Goal: Communication & Community: Participate in discussion

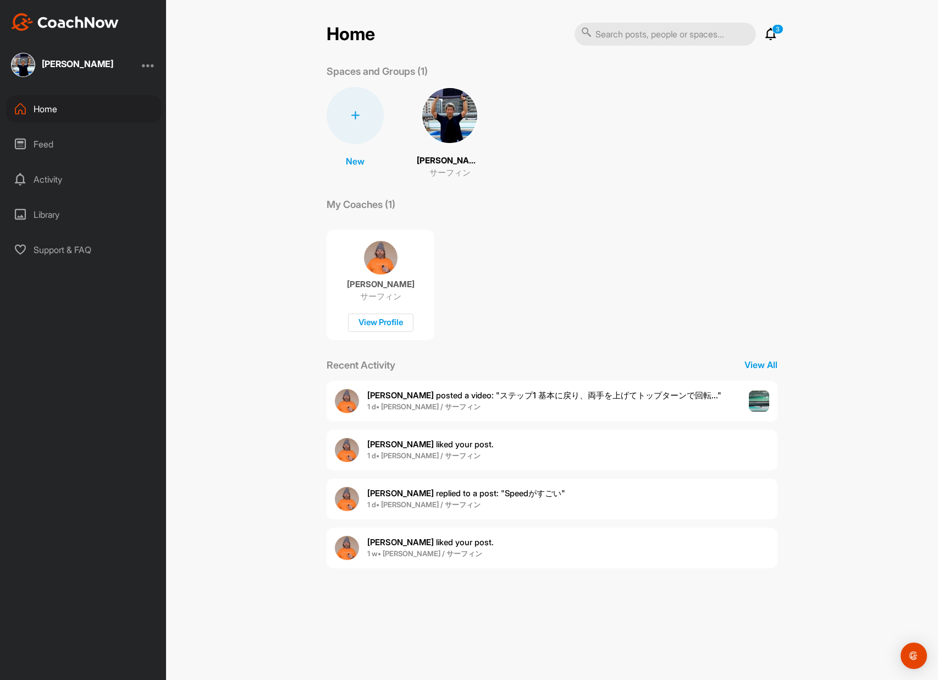
click at [481, 389] on p "[PERSON_NAME] posted a video : " ステップ1 基本に戻り、両手を上げてトップターンで回転... "" at bounding box center [544, 395] width 354 height 13
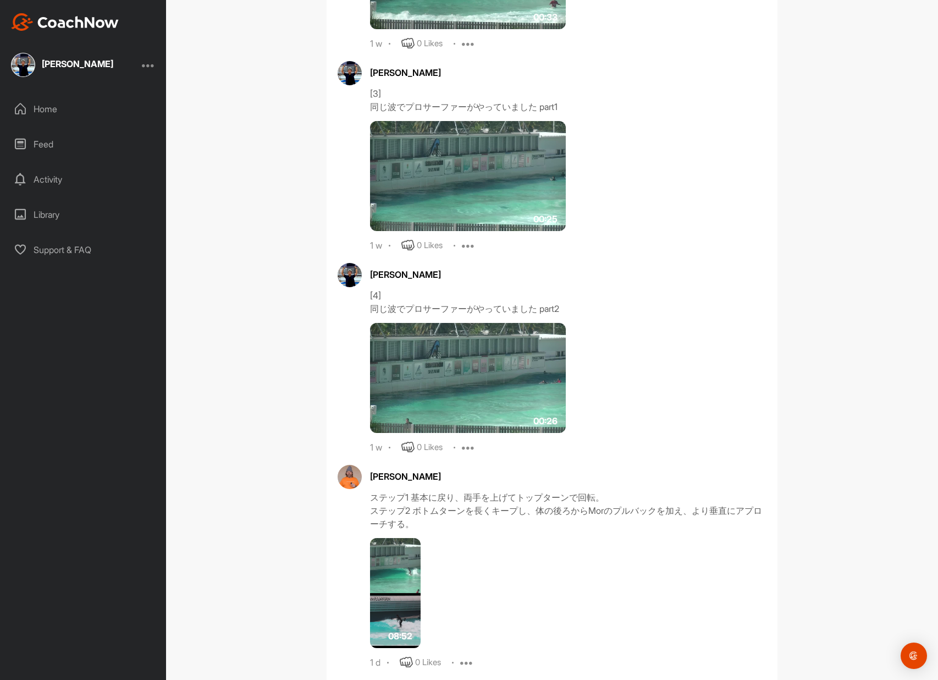
scroll to position [781, 0]
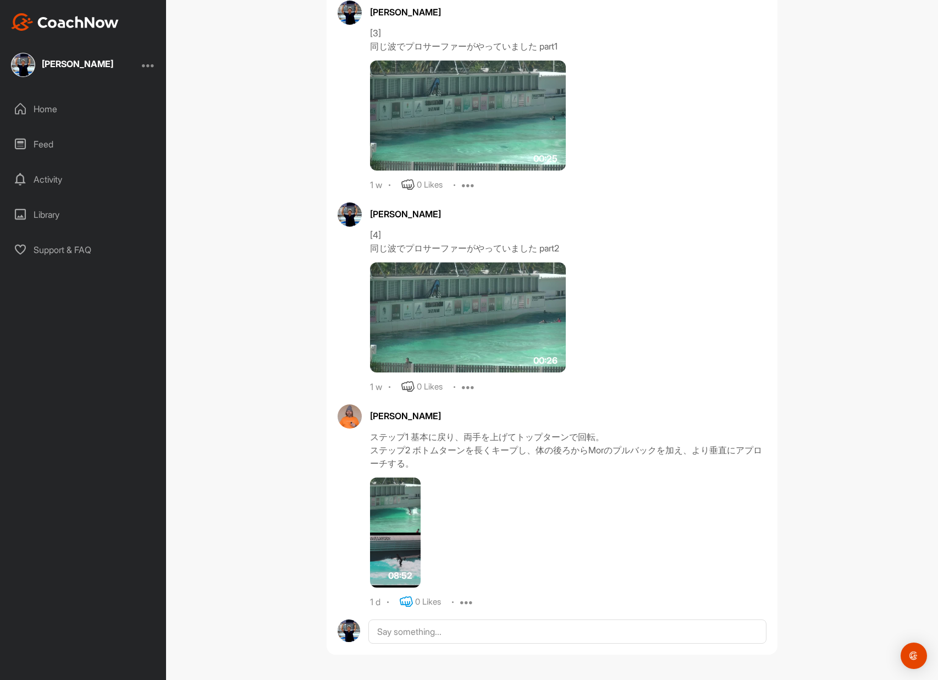
click at [404, 600] on icon at bounding box center [406, 601] width 13 height 13
click at [401, 633] on textarea at bounding box center [567, 674] width 398 height 110
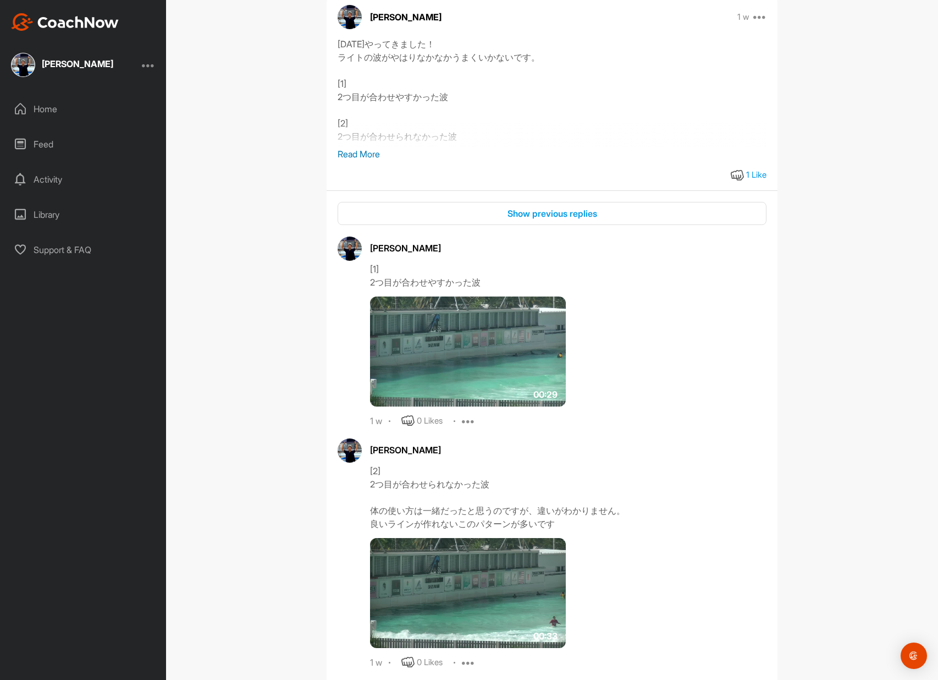
scroll to position [0, 0]
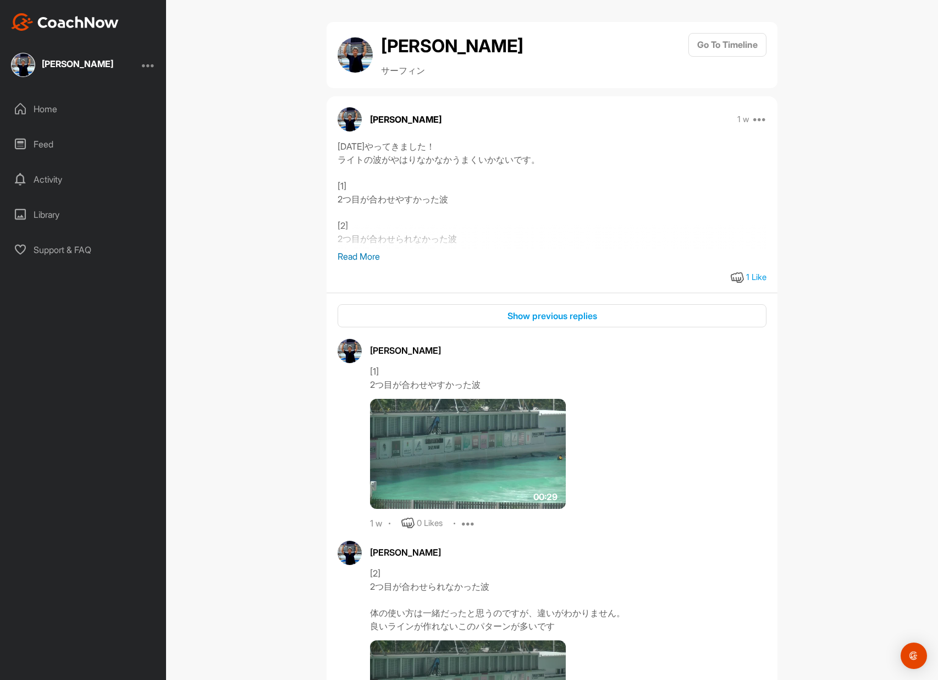
click at [369, 253] on p "Read More" at bounding box center [552, 256] width 429 height 13
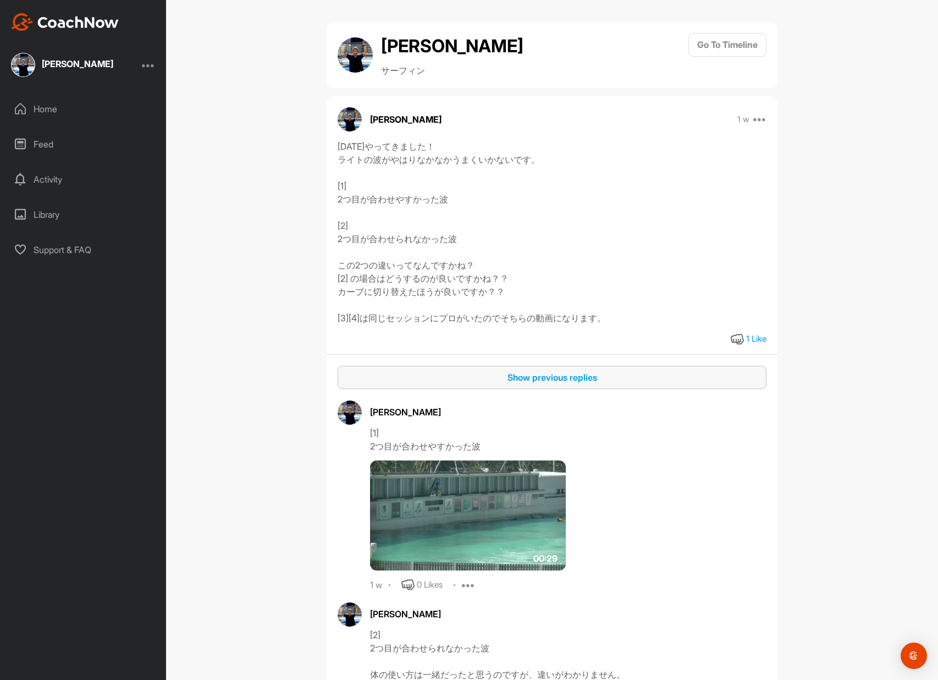
click at [528, 370] on button "Show previous replies" at bounding box center [552, 378] width 429 height 24
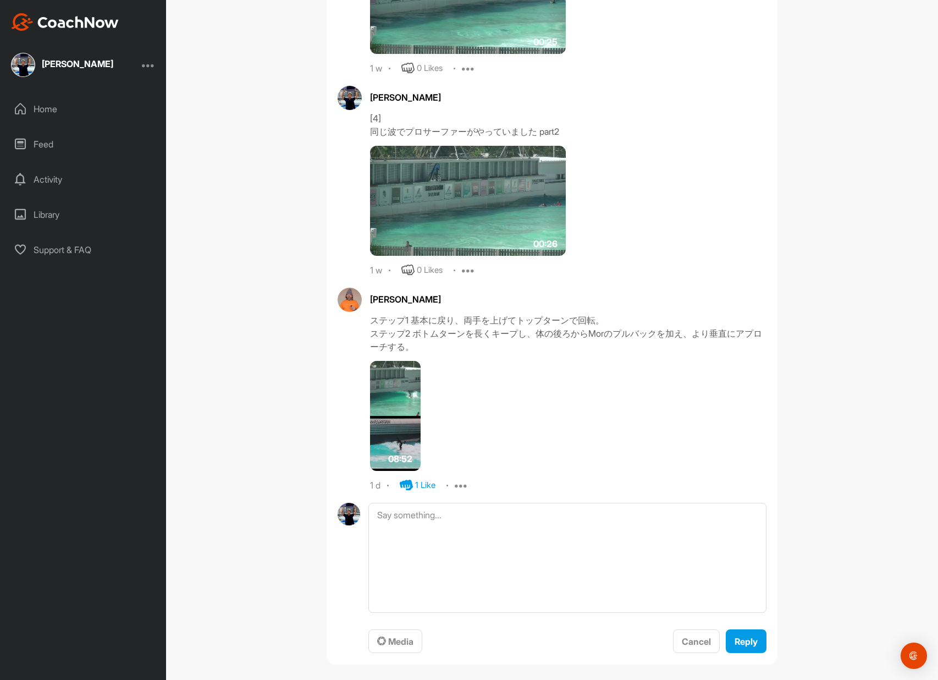
scroll to position [969, 0]
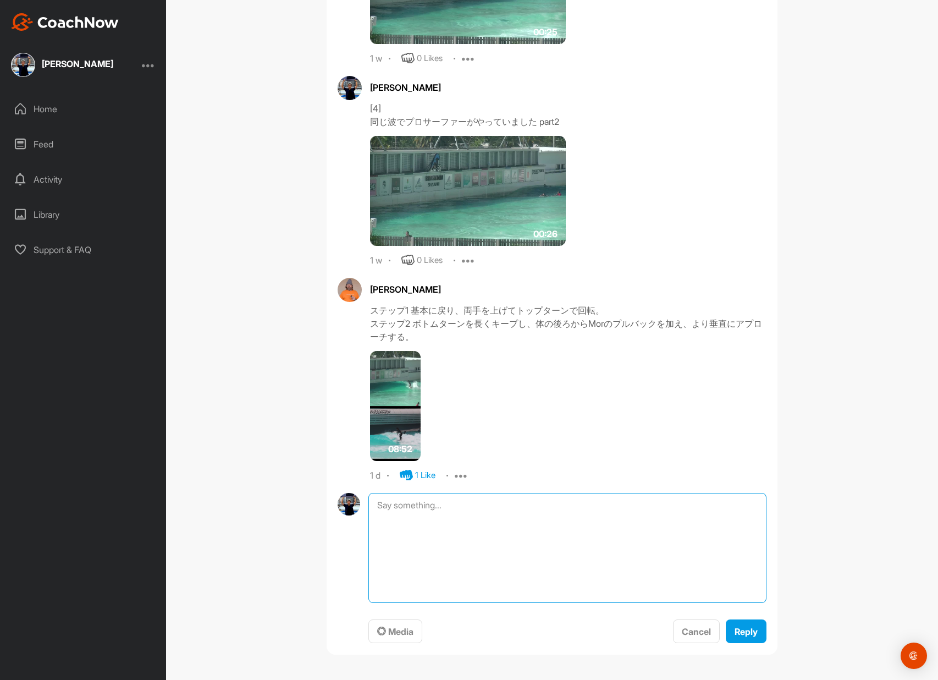
click at [452, 549] on textarea at bounding box center [567, 548] width 398 height 110
type textarea "あ"
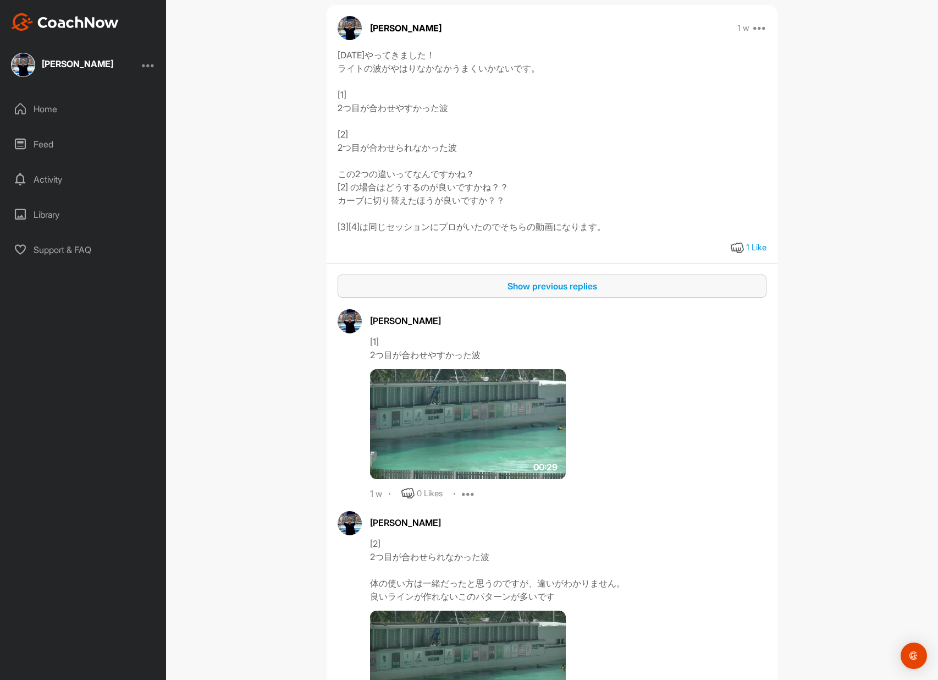
scroll to position [0, 0]
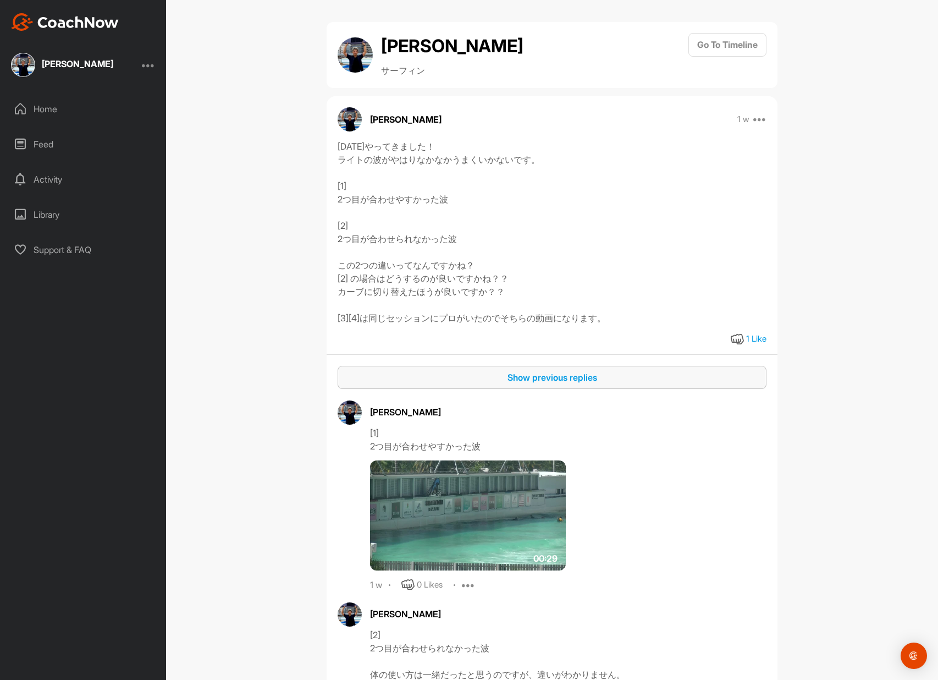
click at [63, 184] on div "Activity" at bounding box center [83, 178] width 155 height 27
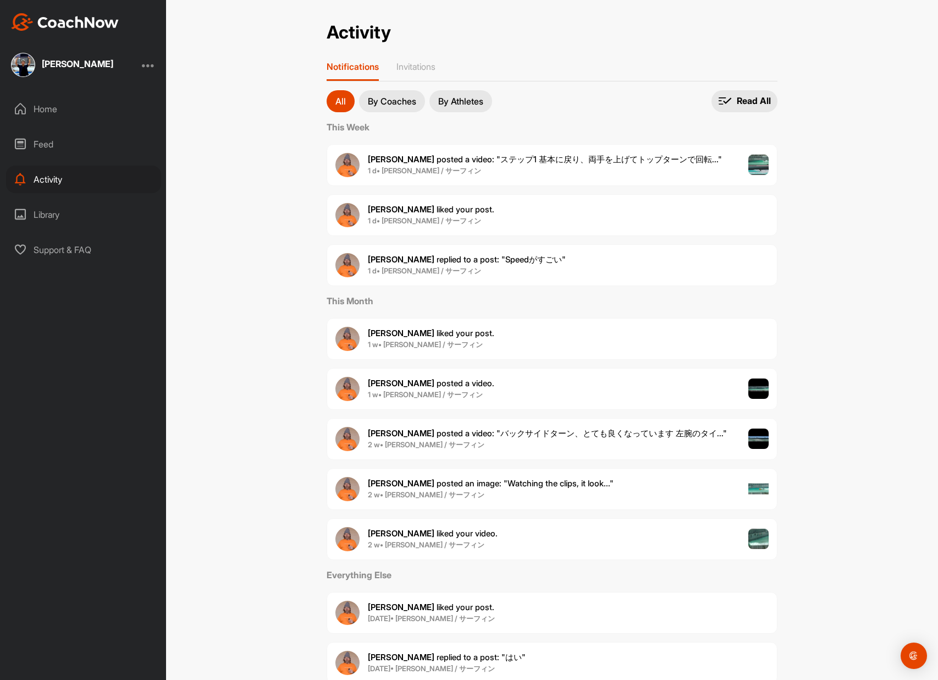
click at [492, 255] on span "[PERSON_NAME] replied to a post : "Speedがすごい"" at bounding box center [467, 259] width 198 height 10
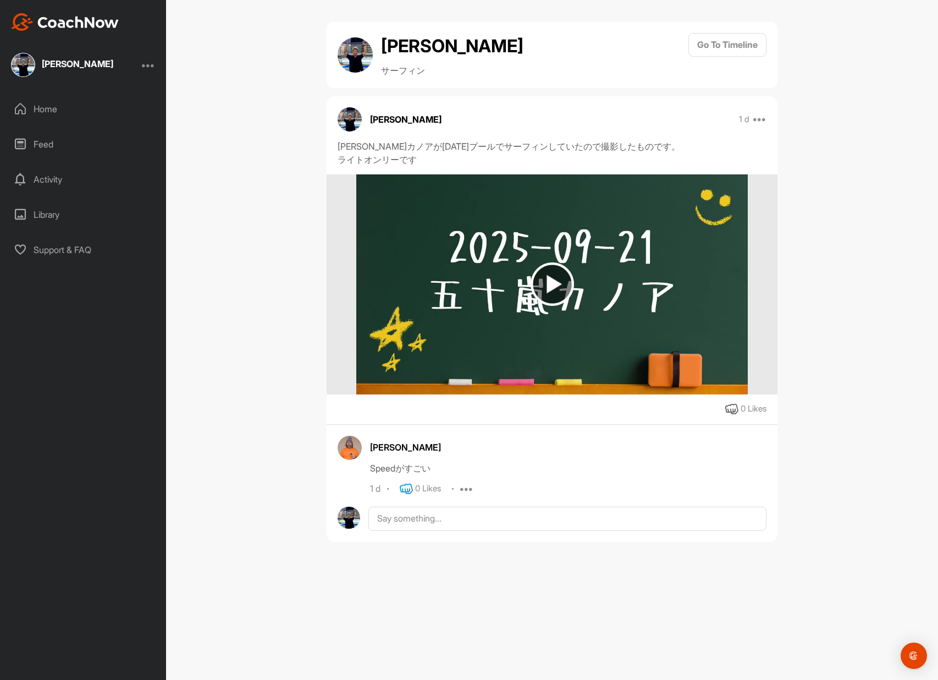
click at [403, 490] on icon at bounding box center [406, 488] width 13 height 13
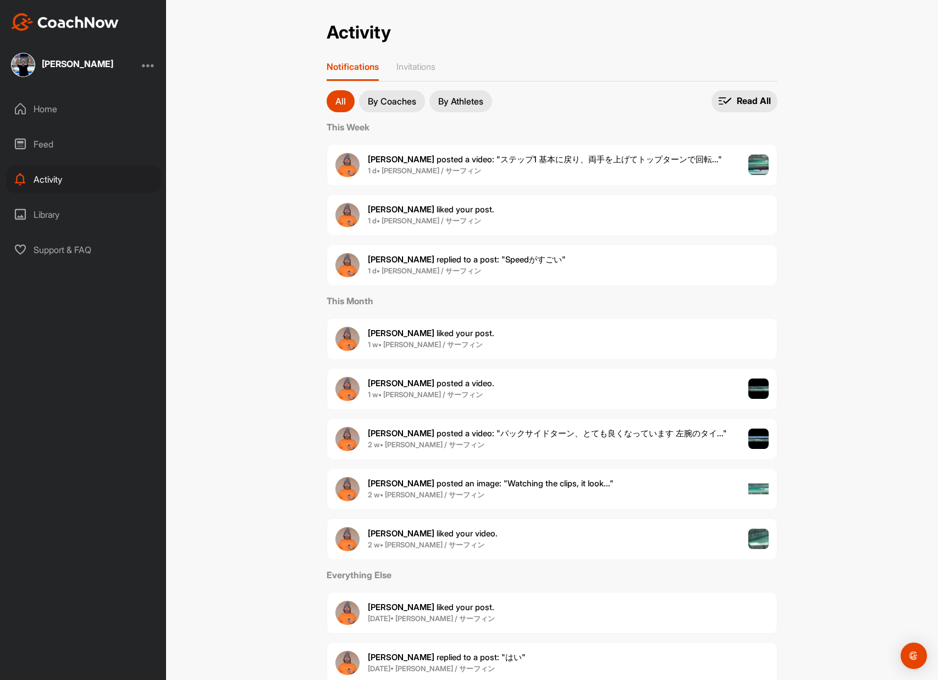
click at [444, 207] on span "[PERSON_NAME] liked your post ." at bounding box center [431, 209] width 126 height 10
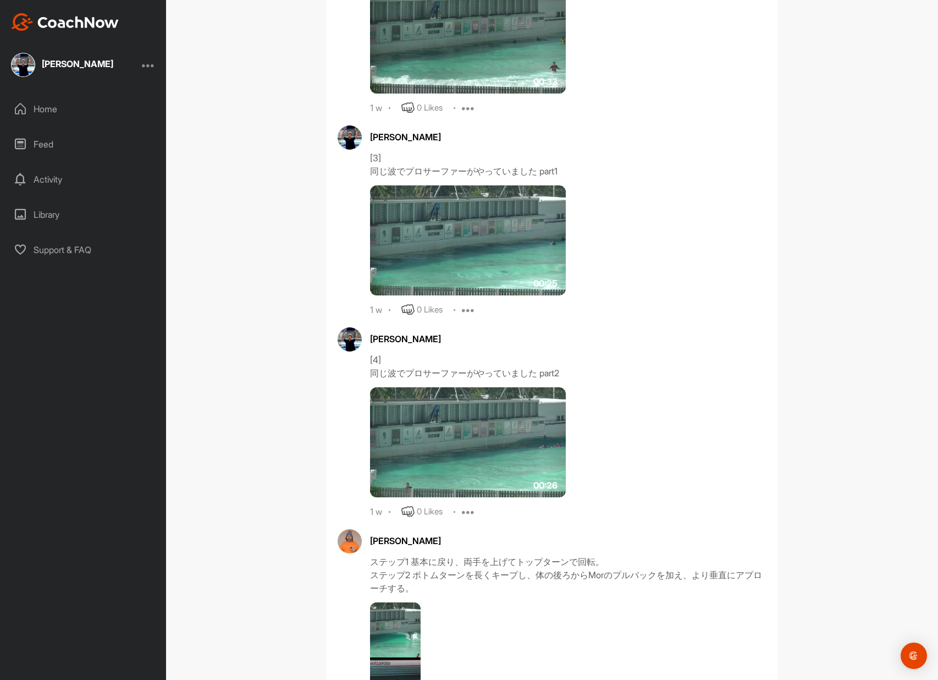
scroll to position [781, 0]
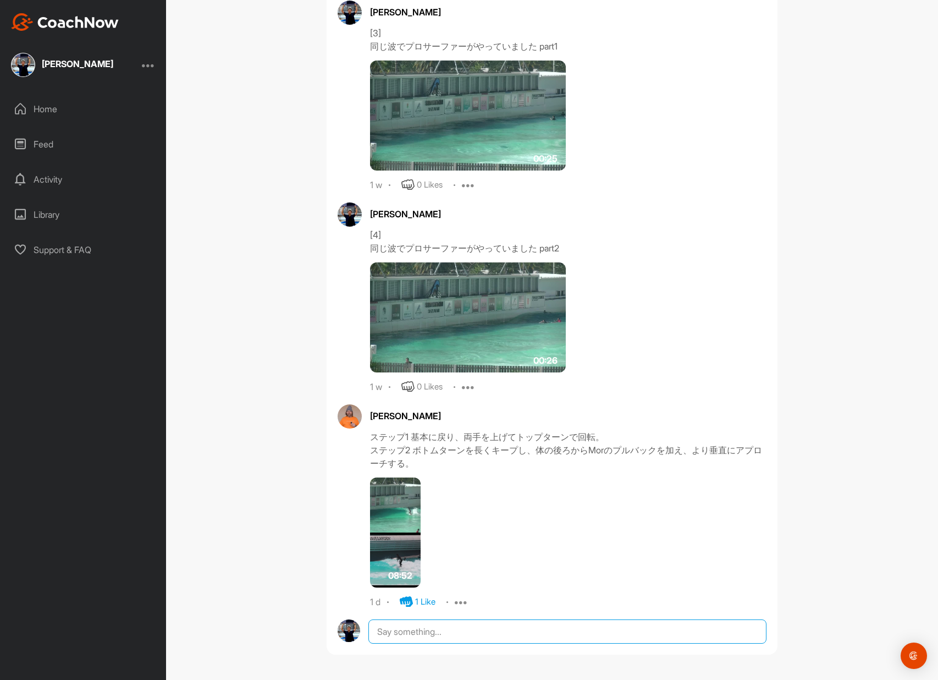
click at [395, 627] on textarea at bounding box center [567, 631] width 398 height 24
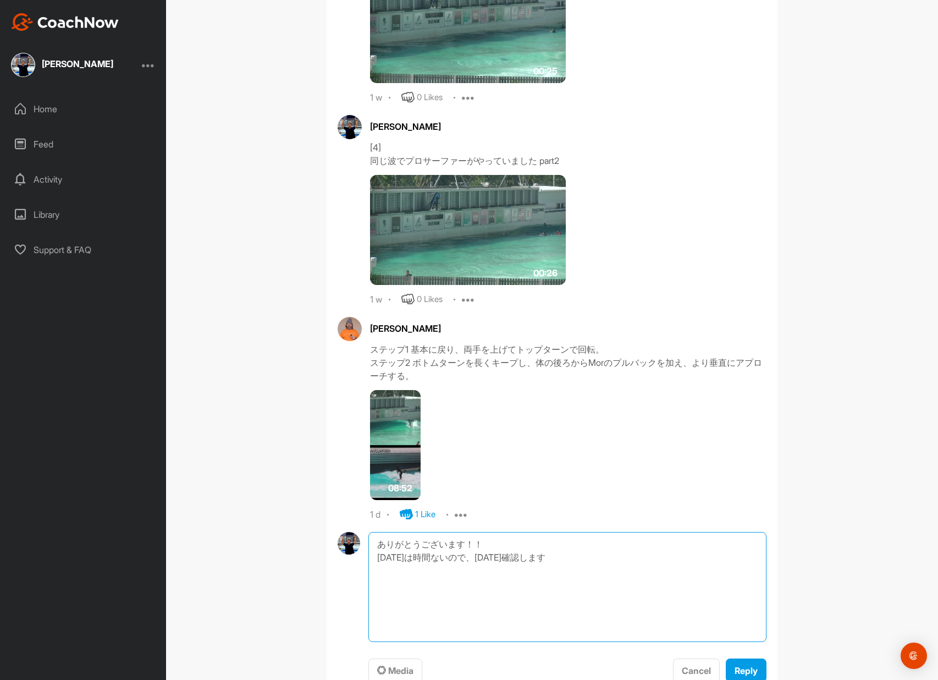
scroll to position [896, 0]
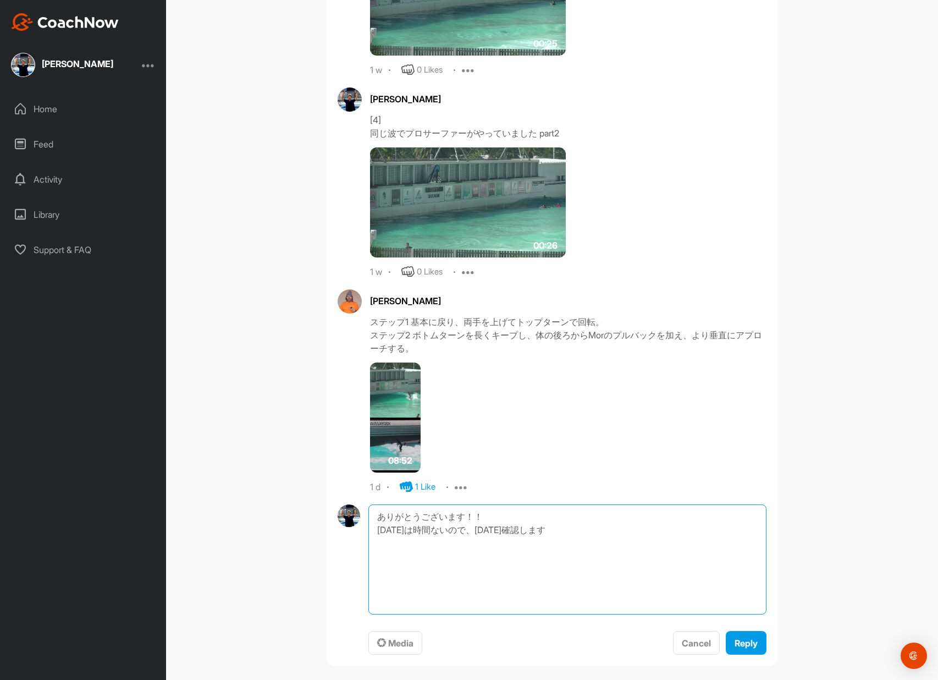
paste textarea "🙏"
type textarea "ありがとうございます！！ [DATE]は時間ないので、[DATE]確認します🙏"
click at [742, 642] on span "Reply" at bounding box center [746, 642] width 23 height 11
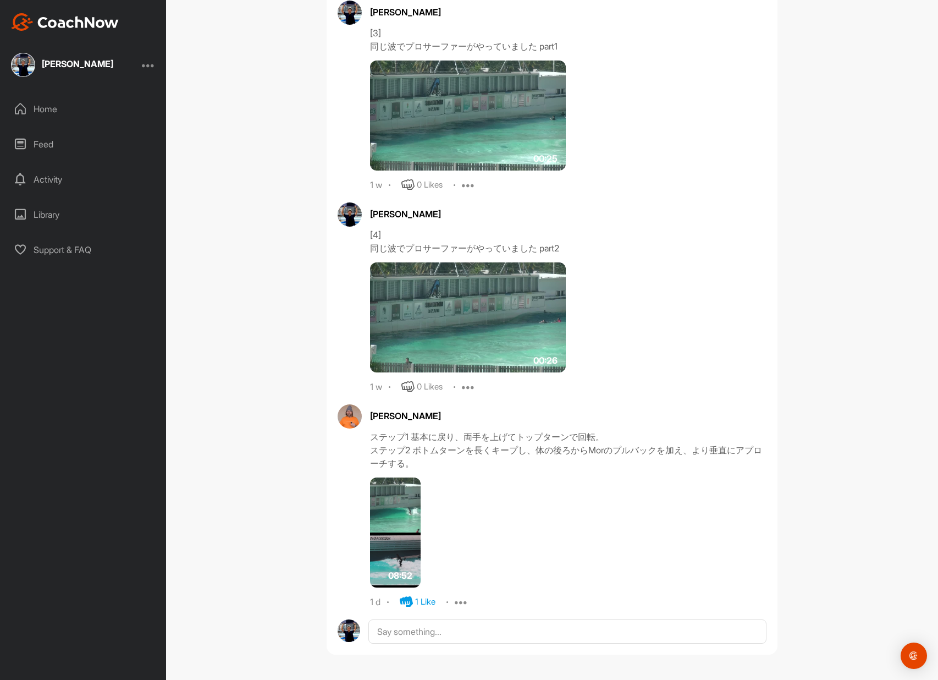
scroll to position [865, 0]
